Goal: Check status: Check status

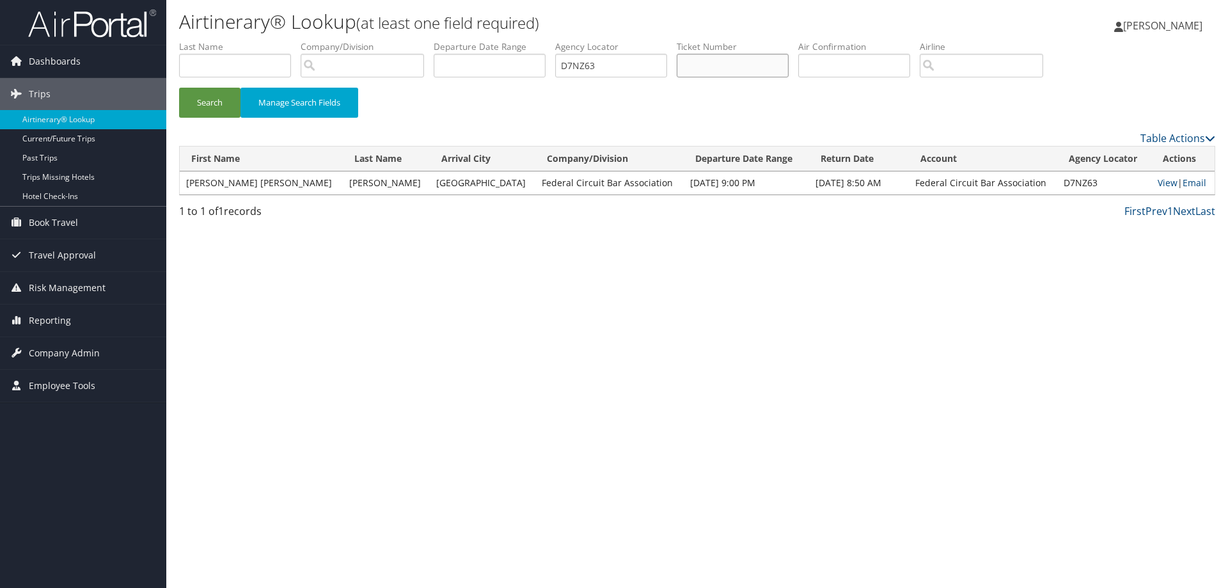
click at [751, 66] on input "text" at bounding box center [733, 66] width 112 height 24
paste input "0068999899444"
type input "0068999899444"
drag, startPoint x: 617, startPoint y: 67, endPoint x: 535, endPoint y: 63, distance: 81.9
click at [535, 40] on ul "First Name Last Name Departure City Arrival City Company/Division Airport/City …" at bounding box center [697, 40] width 1036 height 0
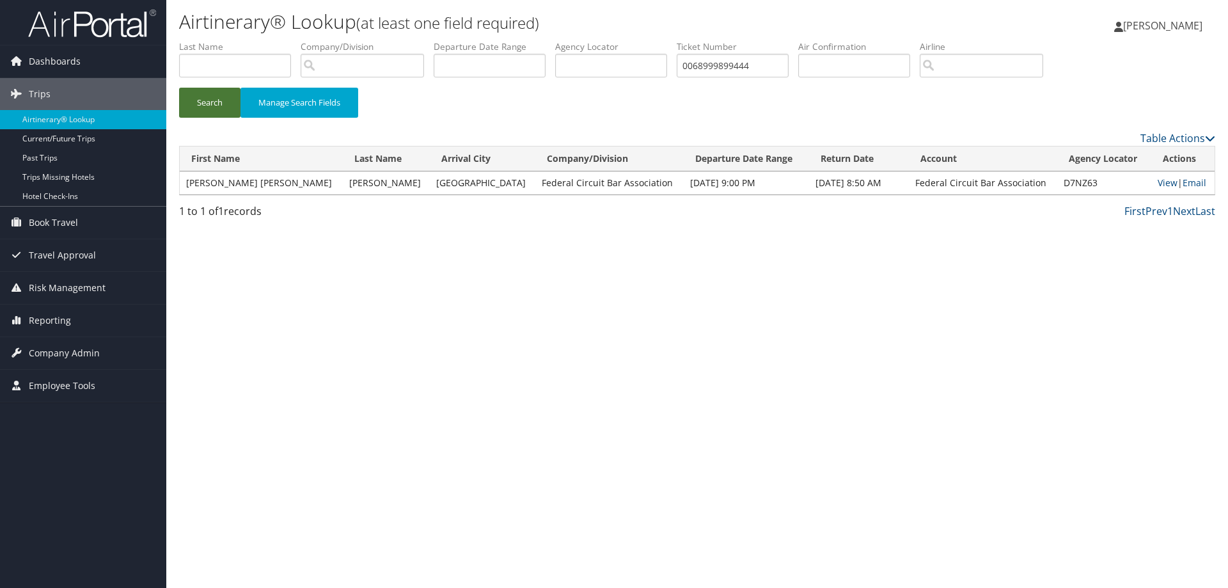
click at [202, 93] on button "Search" at bounding box center [209, 103] width 61 height 30
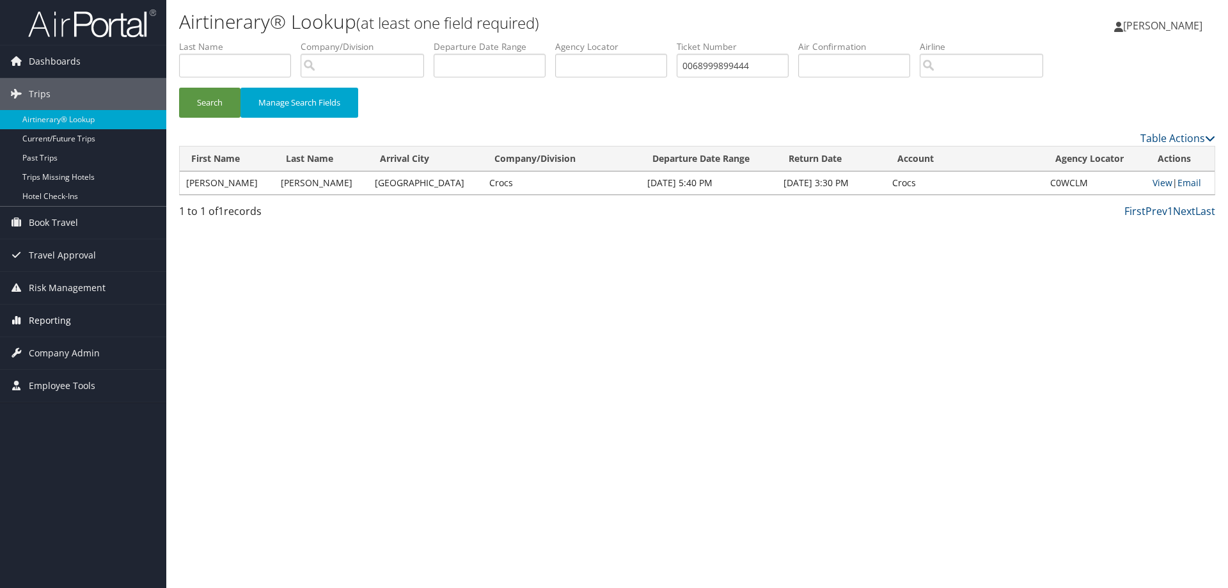
click at [56, 315] on span "Reporting" at bounding box center [50, 320] width 42 height 32
click at [75, 349] on link "Unused Tickets" at bounding box center [83, 345] width 166 height 19
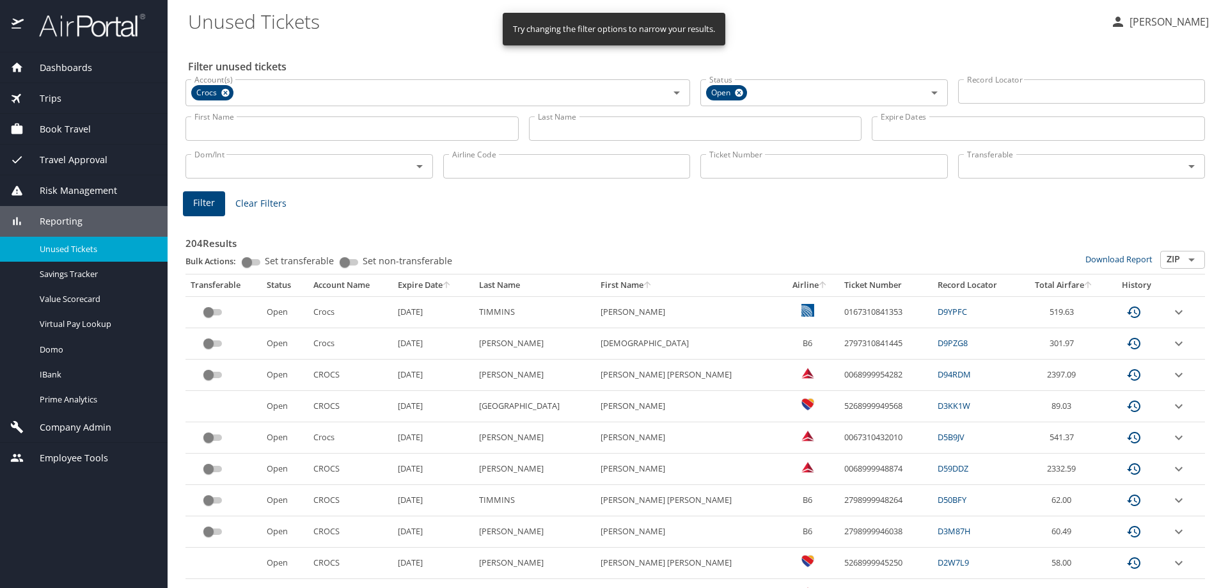
click at [795, 167] on input "Ticket Number" at bounding box center [824, 166] width 248 height 24
paste input "0068999899444"
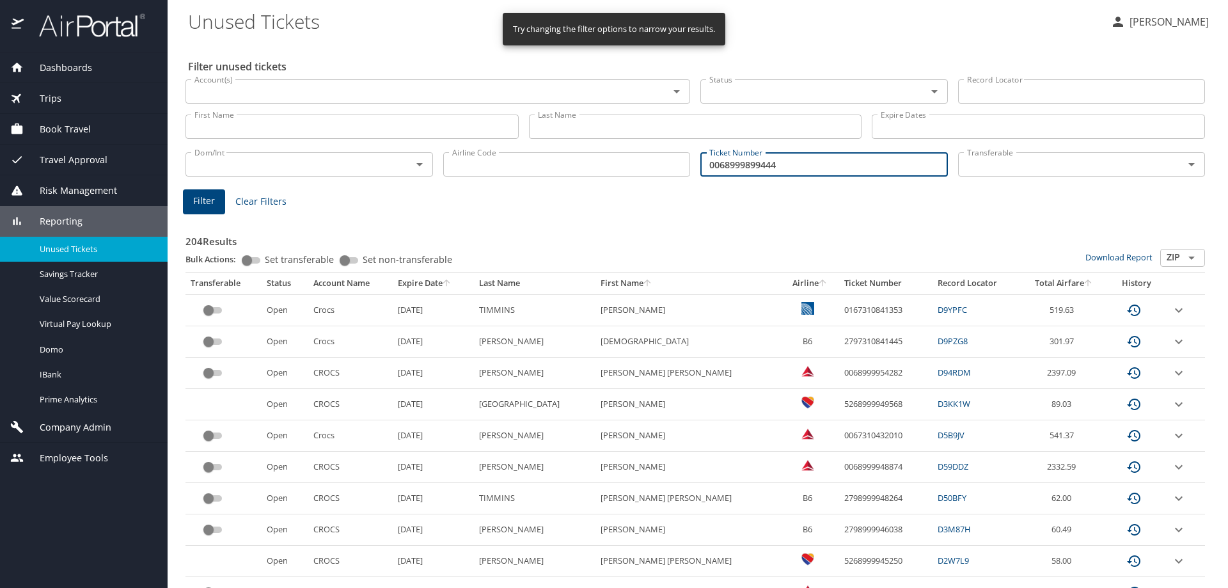
type input "0068999899444"
click at [206, 201] on span "Filter" at bounding box center [204, 201] width 22 height 16
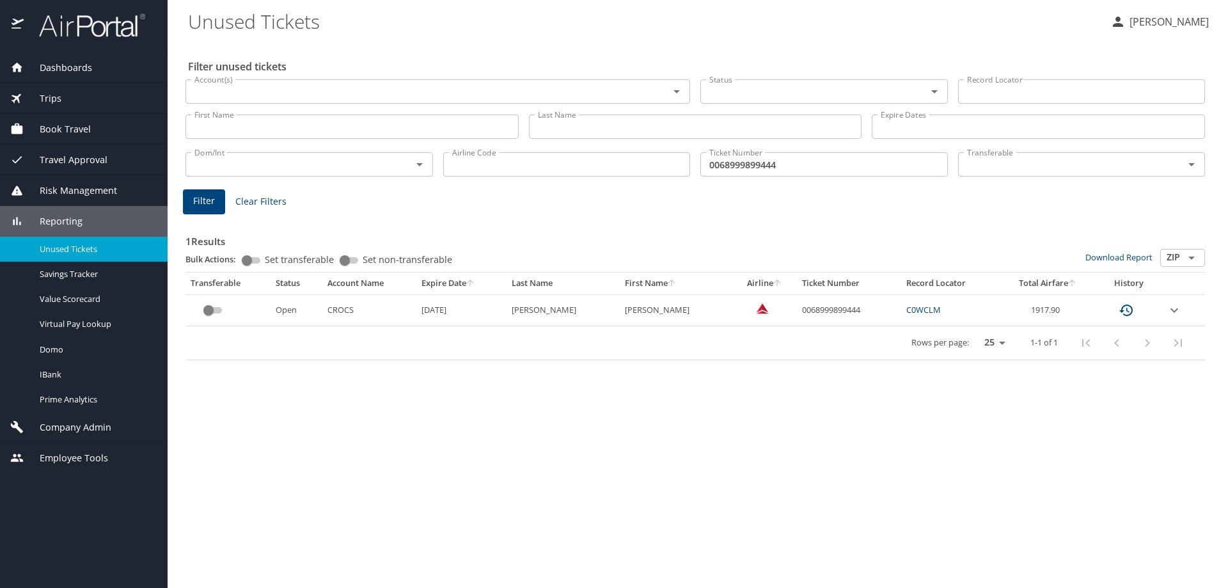
click at [910, 306] on link "C0WCLM" at bounding box center [923, 310] width 35 height 12
click at [1167, 311] on icon "expand row" at bounding box center [1174, 310] width 15 height 15
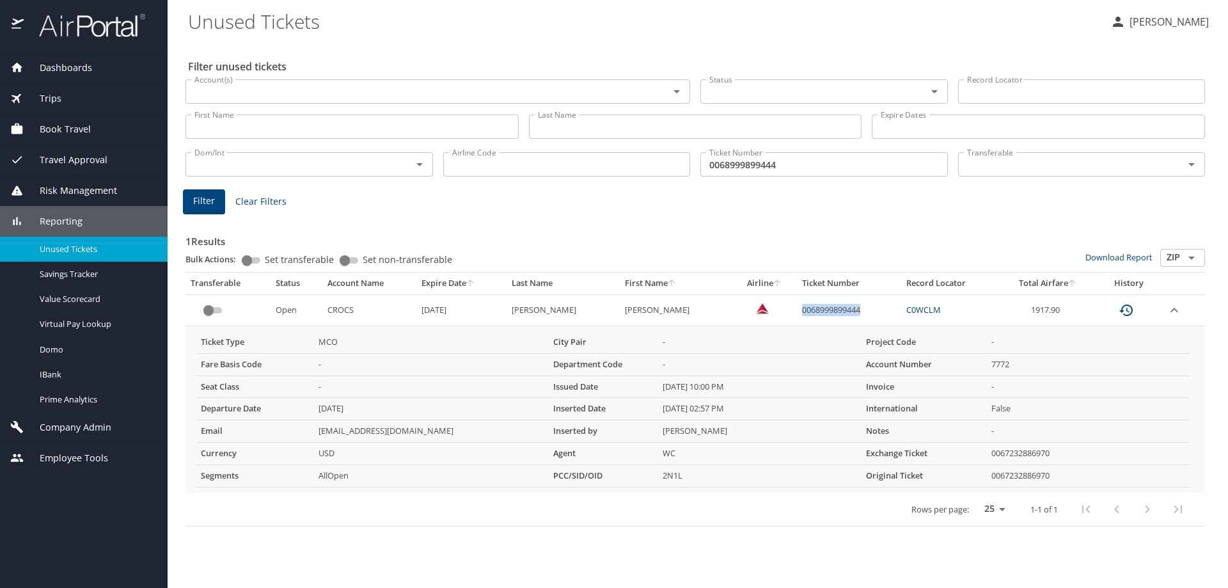
drag, startPoint x: 860, startPoint y: 308, endPoint x: 775, endPoint y: 311, distance: 85.1
click at [797, 311] on td "0068999899444" at bounding box center [849, 309] width 104 height 31
copy td "0068999899444"
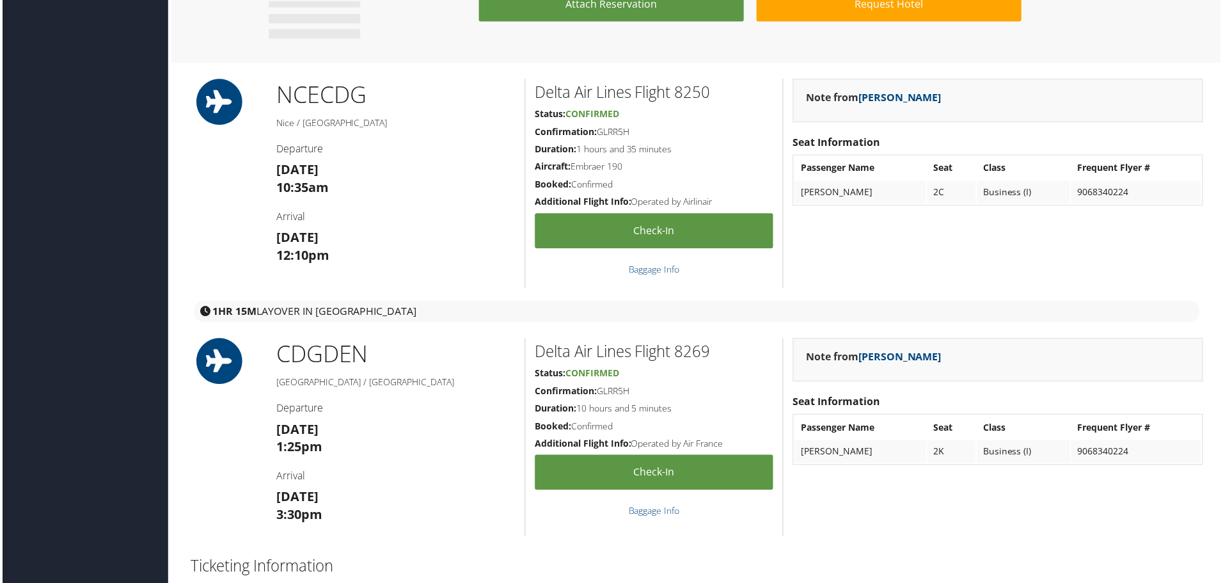
scroll to position [512, 0]
